Goal: Task Accomplishment & Management: Manage account settings

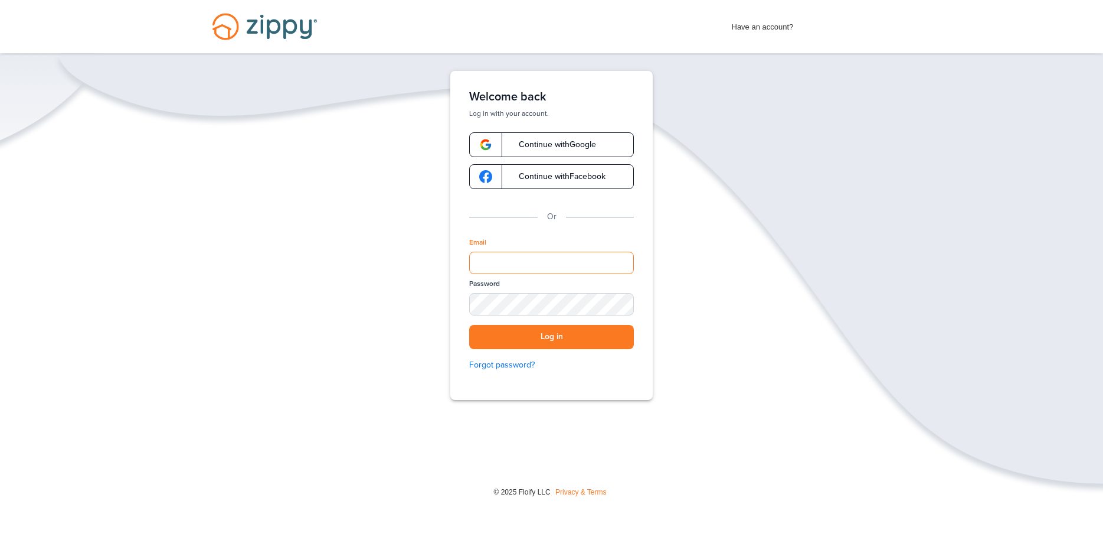
click at [533, 267] on input "Email" at bounding box center [551, 262] width 165 height 22
type input "**********"
click at [469, 325] on button "Log in" at bounding box center [551, 337] width 165 height 24
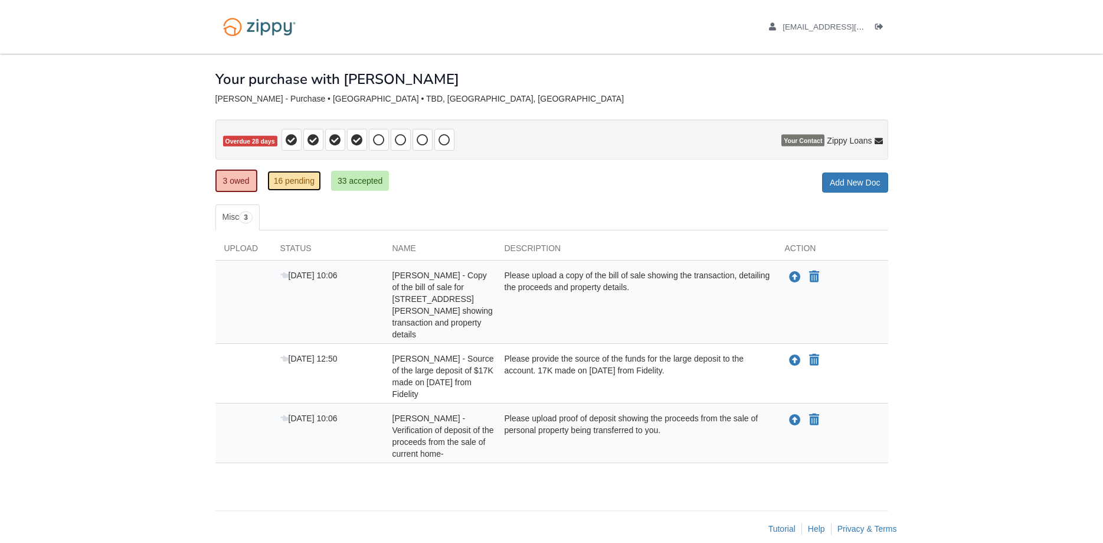
click at [303, 182] on link "16 pending" at bounding box center [294, 181] width 54 height 20
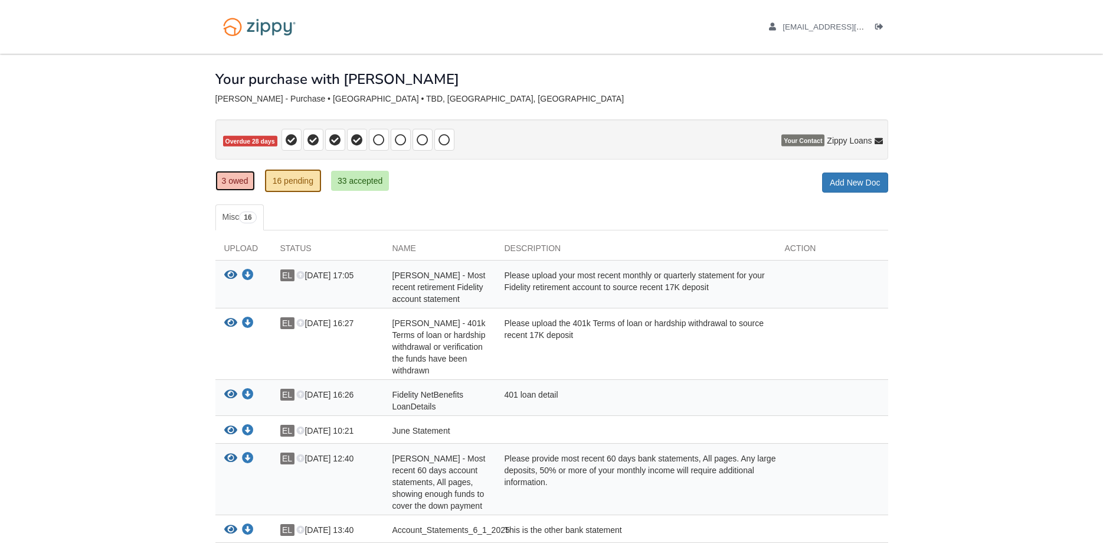
click at [241, 182] on link "3 owed" at bounding box center [235, 181] width 40 height 20
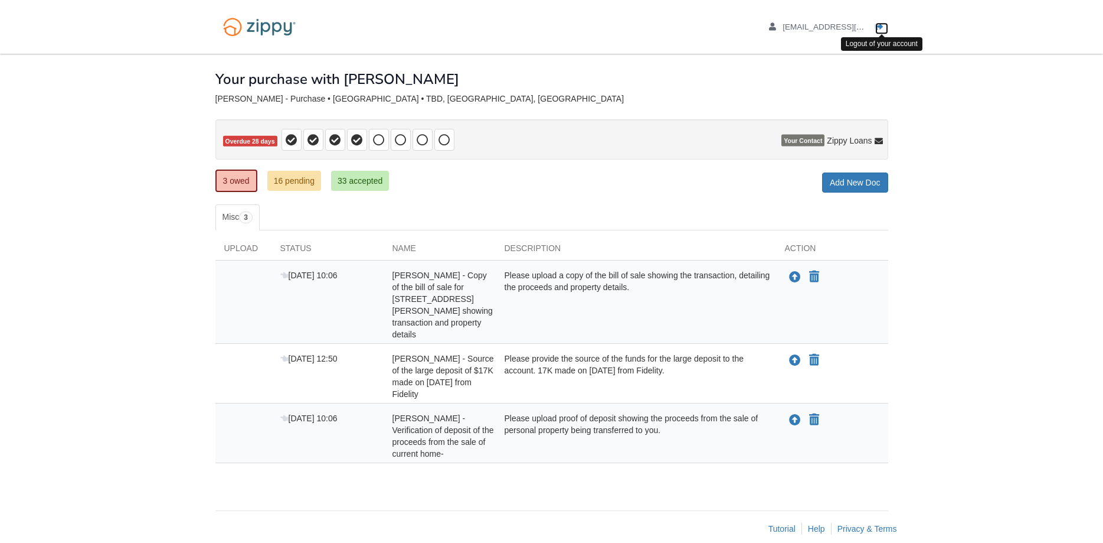
click at [878, 25] on icon "Log out" at bounding box center [879, 27] width 8 height 8
